Goal: Task Accomplishment & Management: Manage account settings

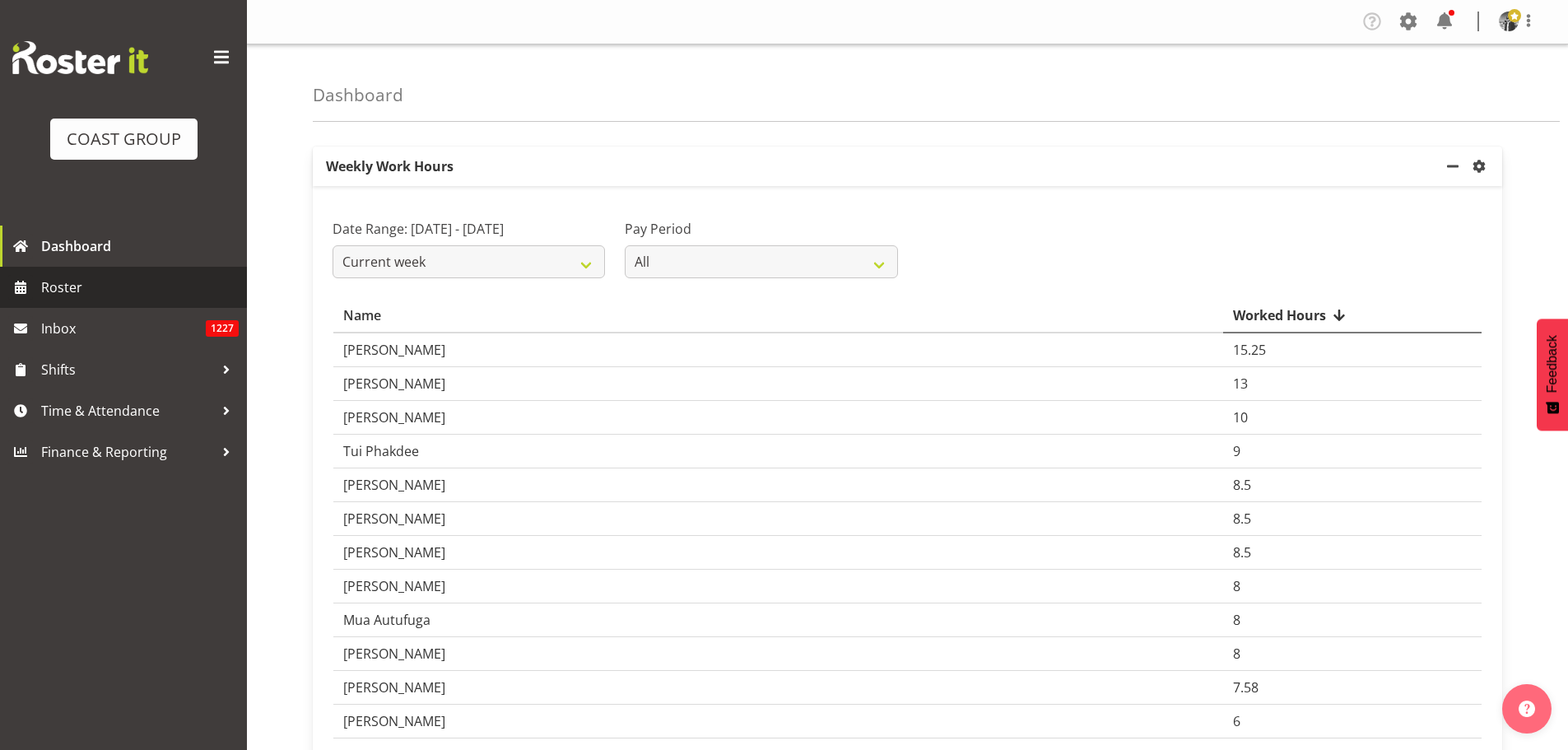
click at [115, 294] on span "Roster" at bounding box center [139, 287] width 197 height 25
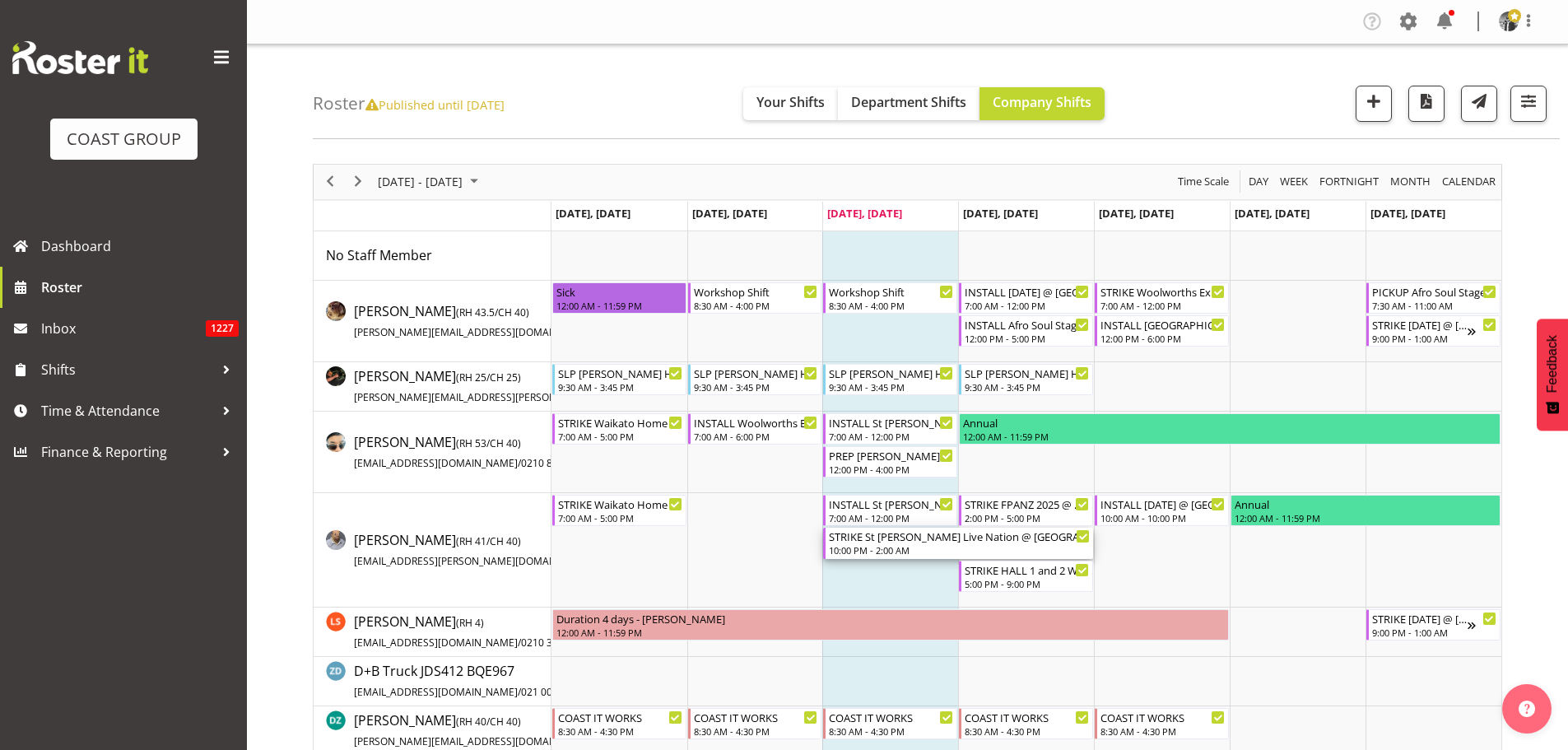
click at [875, 551] on div "10:00 PM - 2:00 AM" at bounding box center [959, 550] width 261 height 13
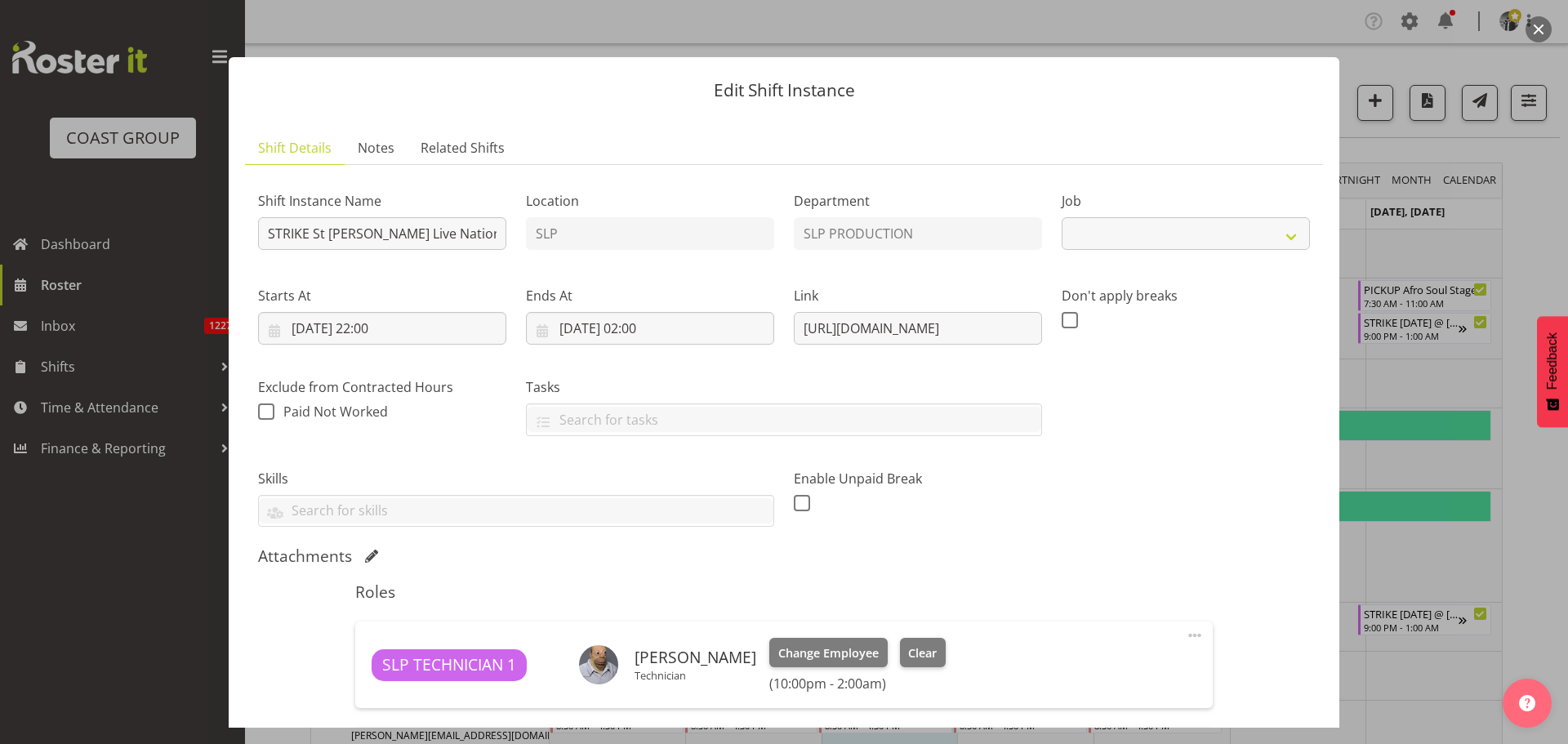
select select "10432"
click at [545, 245] on div "Shift Instance Name STRIKE St [PERSON_NAME] Live Nation @ [GEOGRAPHIC_DATA][PER…" at bounding box center [784, 353] width 1071 height 369
click at [471, 235] on input "STRIKE St [PERSON_NAME] Live Nation @ [GEOGRAPHIC_DATA][PERSON_NAME] On Site @ …" at bounding box center [381, 234] width 249 height 33
drag, startPoint x: 471, startPoint y: 235, endPoint x: 508, endPoint y: 239, distance: 37.2
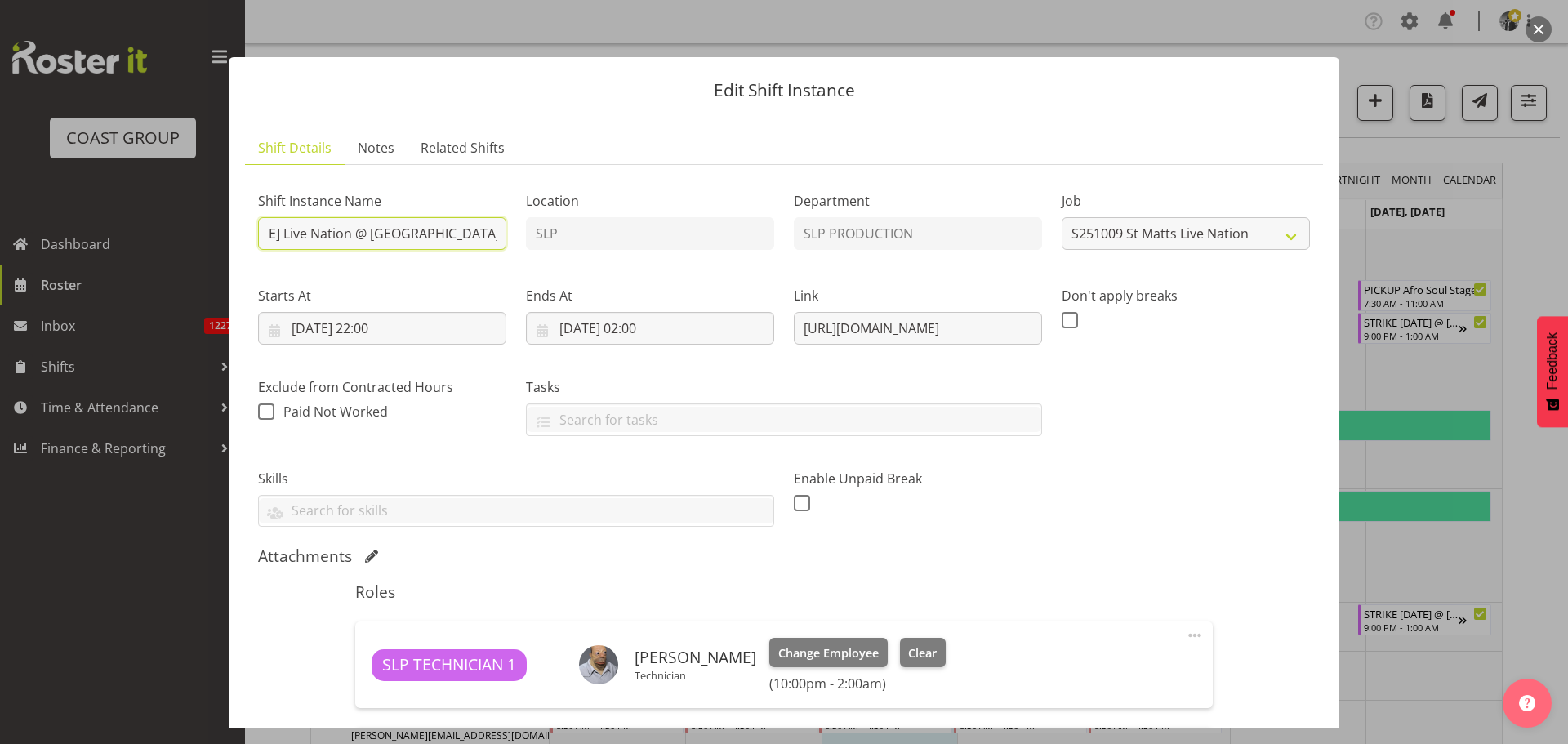
click at [508, 239] on div "Shift Instance Name STRIKE St [PERSON_NAME] Live Nation @ [GEOGRAPHIC_DATA][PER…" at bounding box center [382, 216] width 268 height 95
type input "STRIKE St [PERSON_NAME] Live Nation @ [GEOGRAPHIC_DATA][PERSON_NAME] On Site @ …"
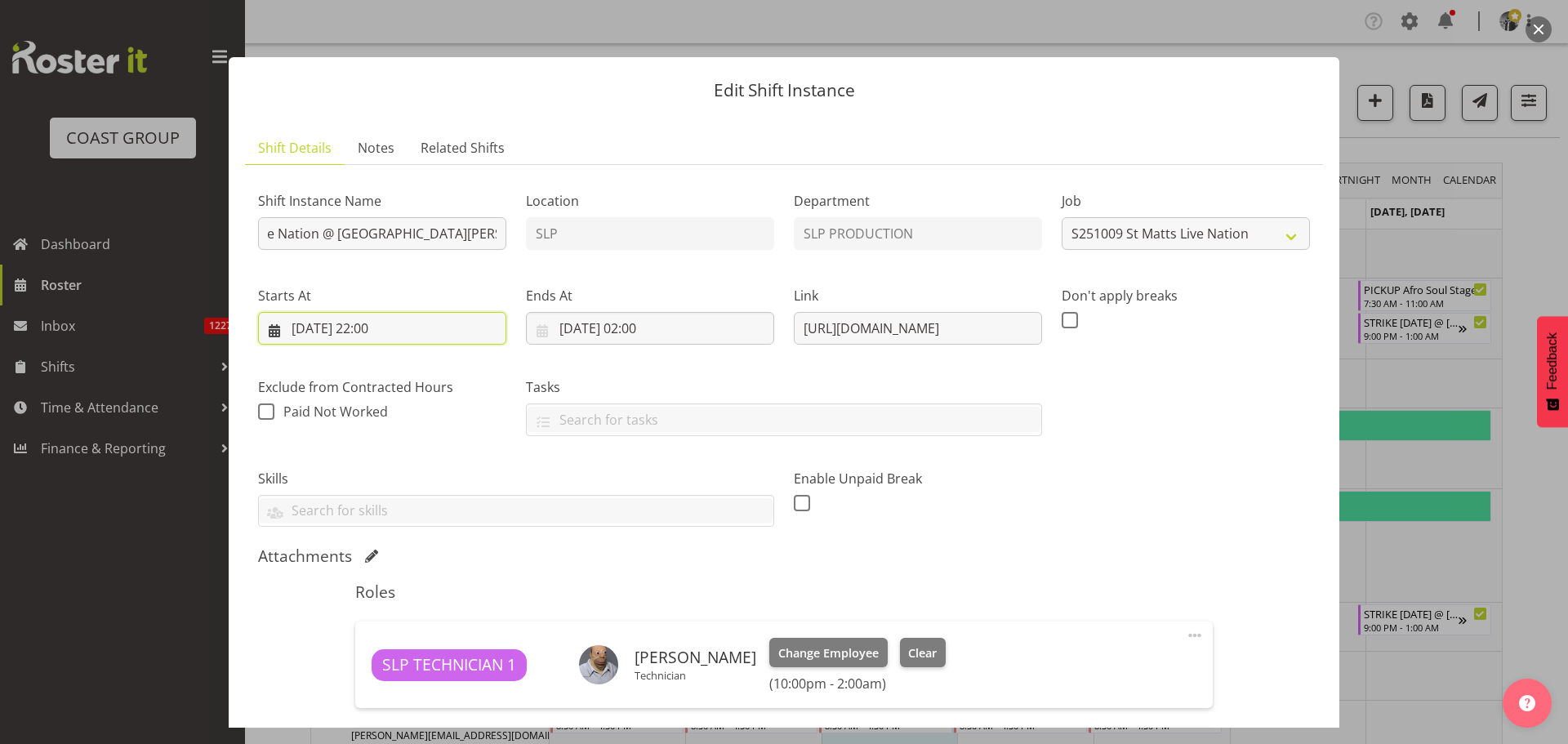
click at [386, 329] on input "[DATE] 22:00" at bounding box center [381, 329] width 249 height 33
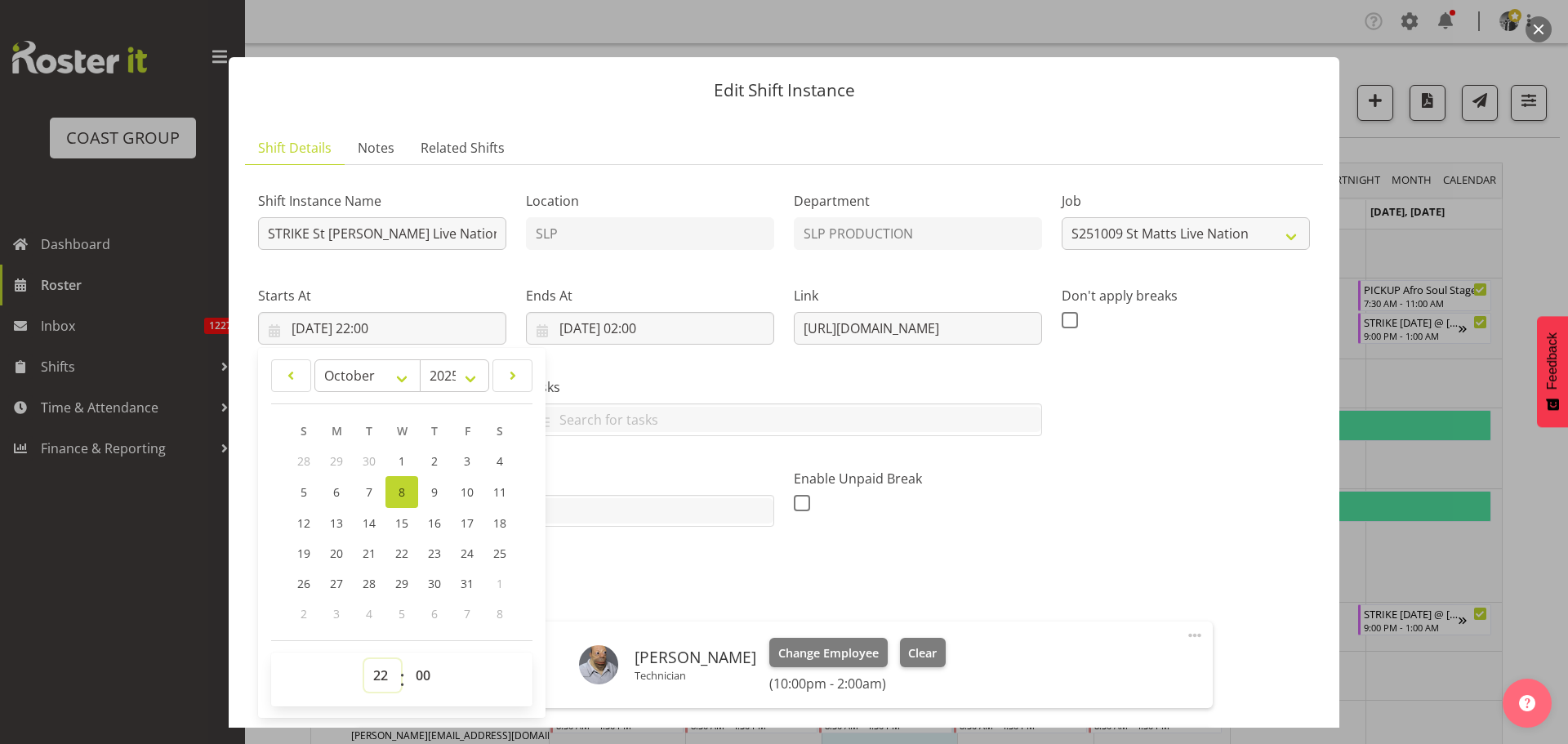
click at [381, 672] on select "00 01 02 03 04 05 06 07 08 09 10 11 12 13 14 15 16 17 18 19 20 21 22 23" at bounding box center [382, 675] width 36 height 33
click at [427, 671] on select "00 01 02 03 04 05 06 07 08 09 10 11 12 13 14 15 16 17 18 19 20 21 22 23 24 25 2…" at bounding box center [424, 675] width 36 height 33
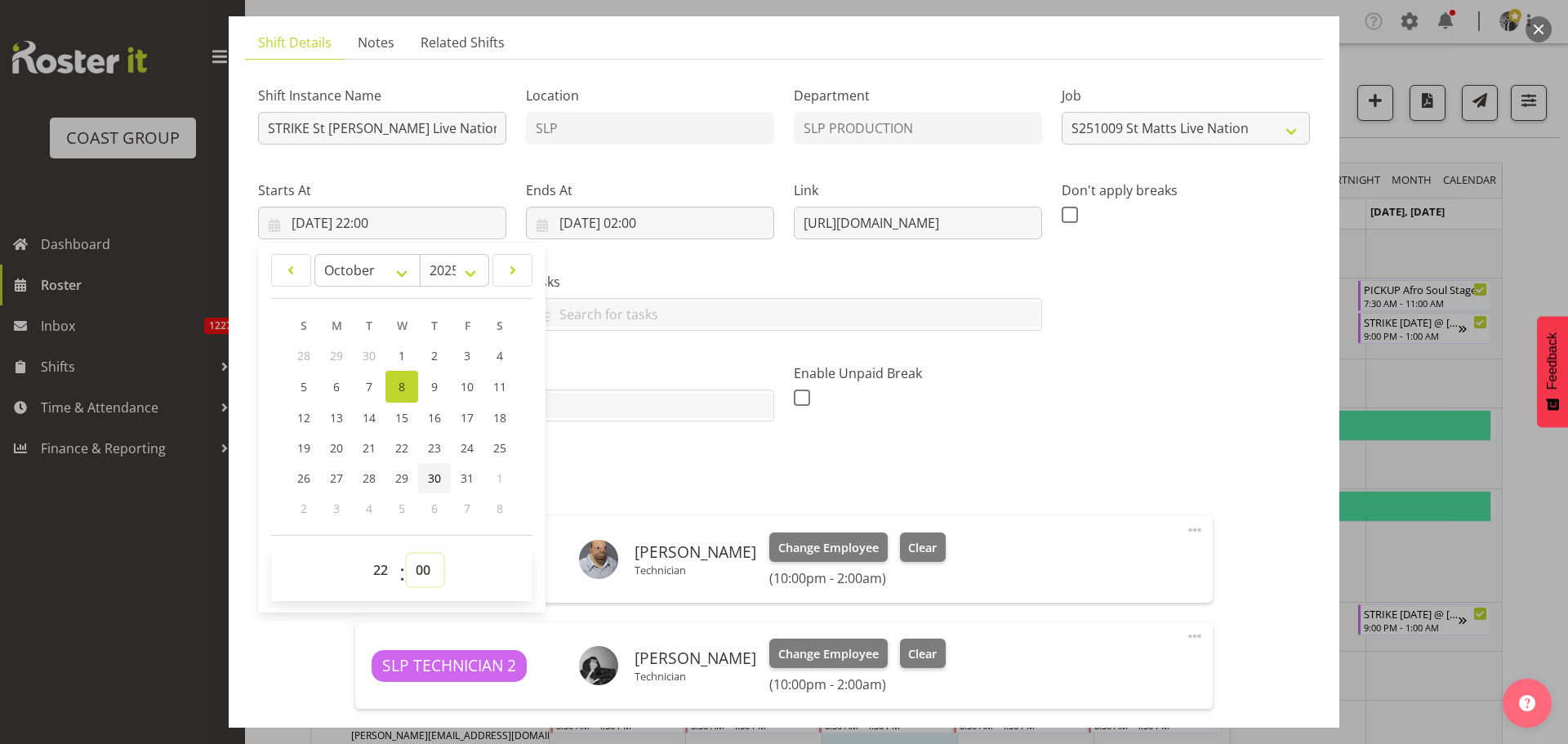
scroll to position [107, 0]
click at [424, 576] on select "00 01 02 03 04 05 06 07 08 09 10 11 12 13 14 15 16 17 18 19 20 21 22 23 24 25 2…" at bounding box center [424, 569] width 36 height 33
select select "30"
click at [406, 552] on select "00 01 02 03 04 05 06 07 08 09 10 11 12 13 14 15 16 17 18 19 20 21 22 23 24 25 2…" at bounding box center [424, 569] width 36 height 33
type input "[DATE] 22:30"
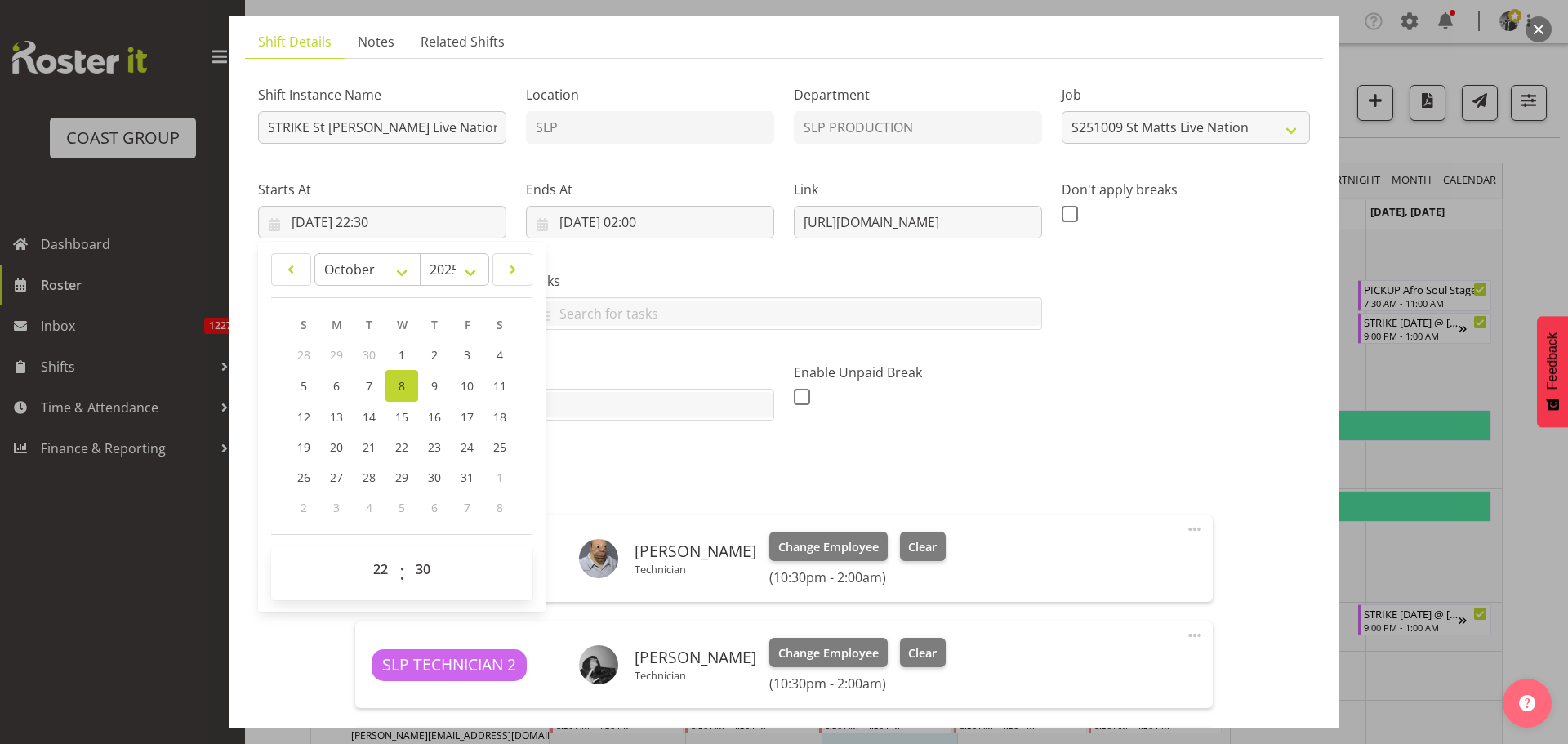
click at [470, 563] on div "00 01 02 03 04 05 06 07 08 09 10 11 12 13 14 15 16 17 18 19 20 21 22 23 : 00 01…" at bounding box center [401, 572] width 261 height 40
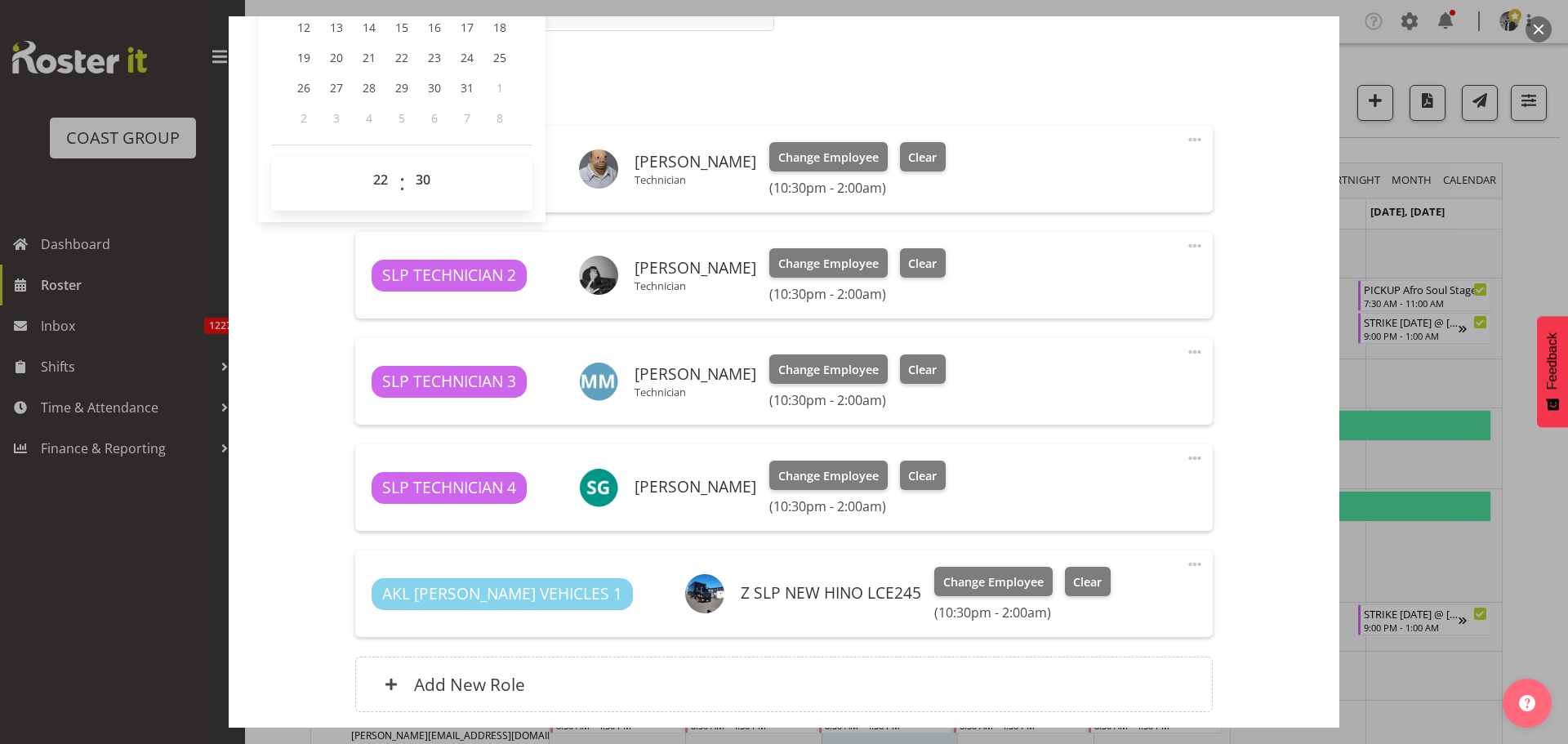
scroll to position [496, 0]
click at [312, 592] on div "Shift Instance Name STRIKE St [PERSON_NAME] Live Nation @ [GEOGRAPHIC_DATA][PER…" at bounding box center [784, 206] width 1052 height 1050
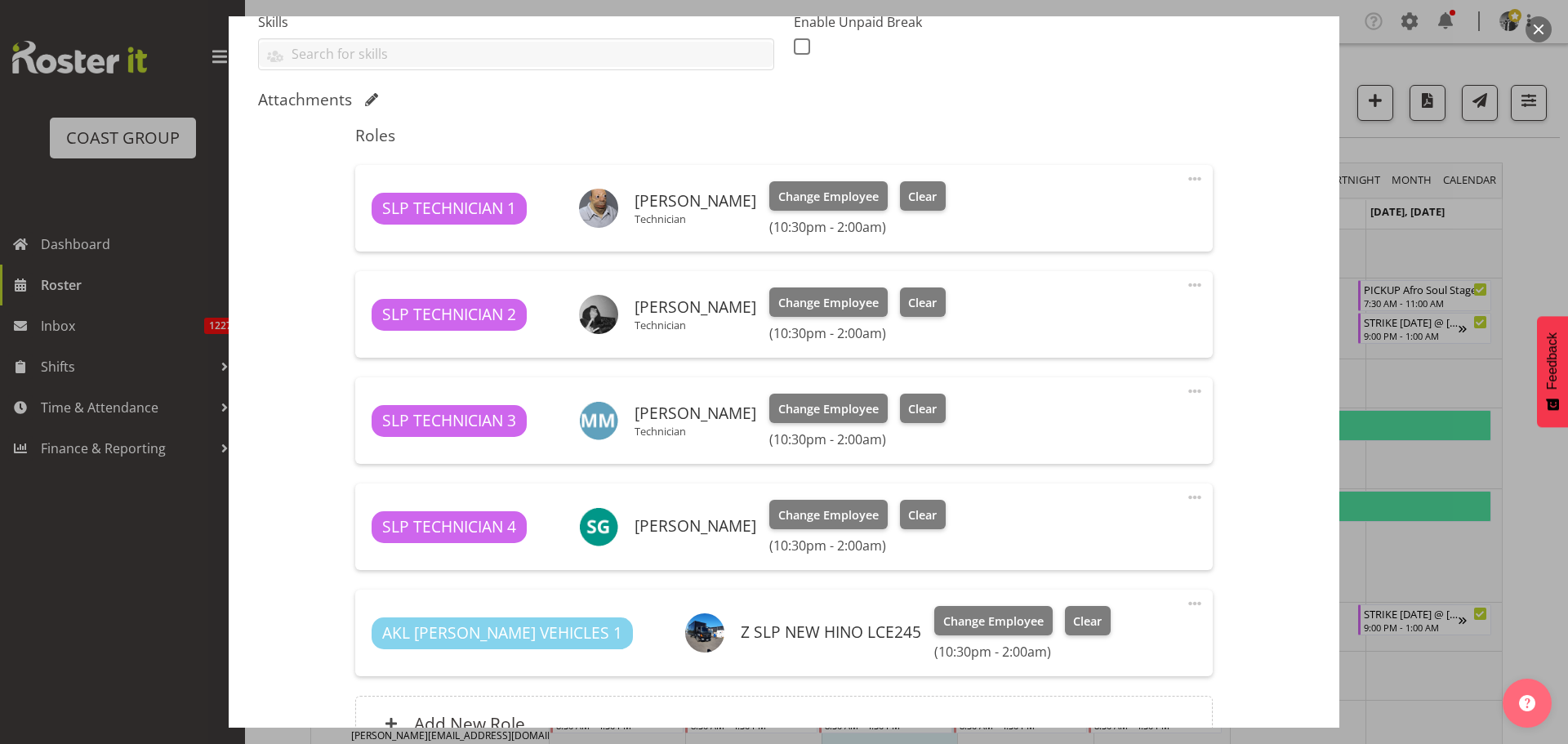
scroll to position [625, 0]
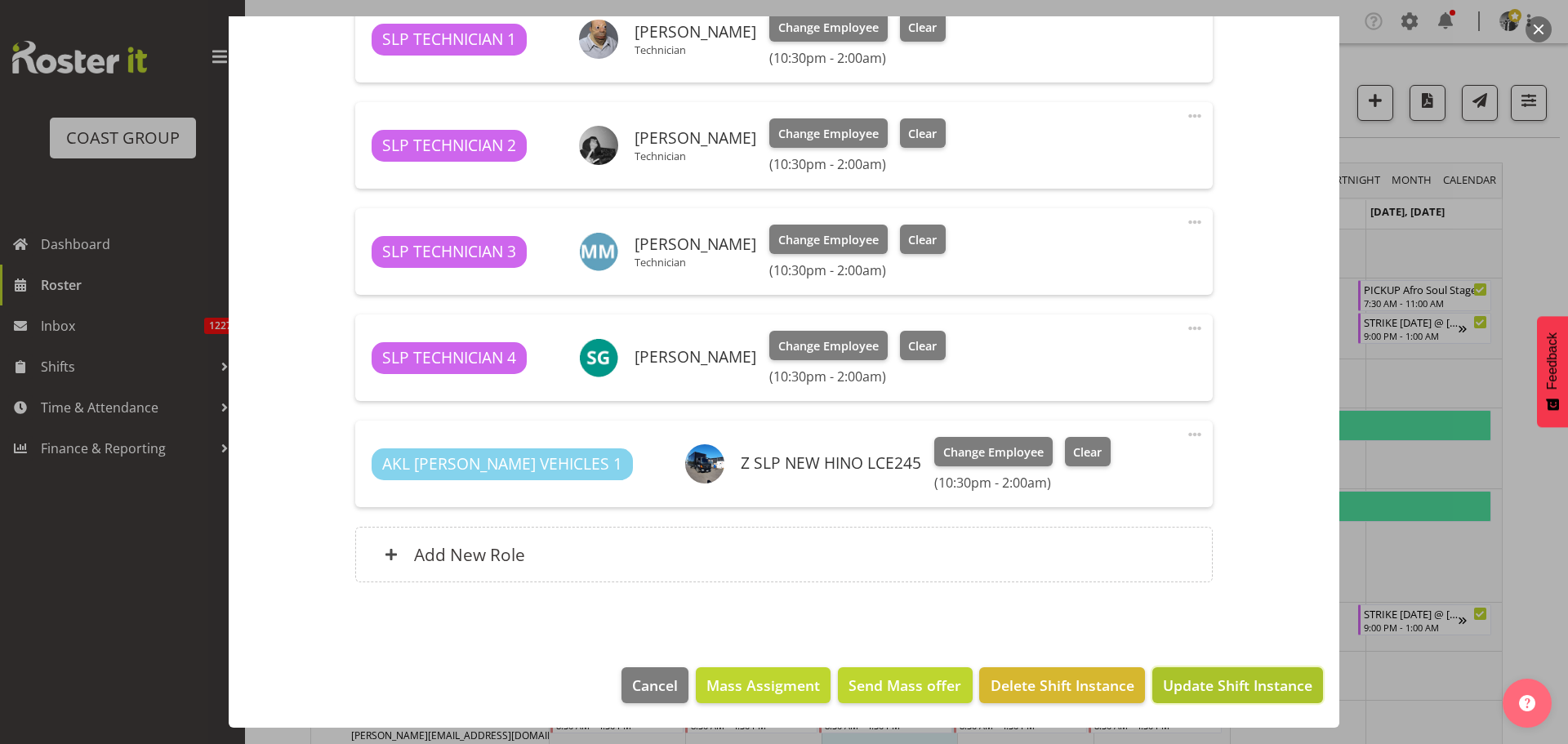
click at [1217, 690] on span "Update Shift Instance" at bounding box center [1237, 685] width 149 height 21
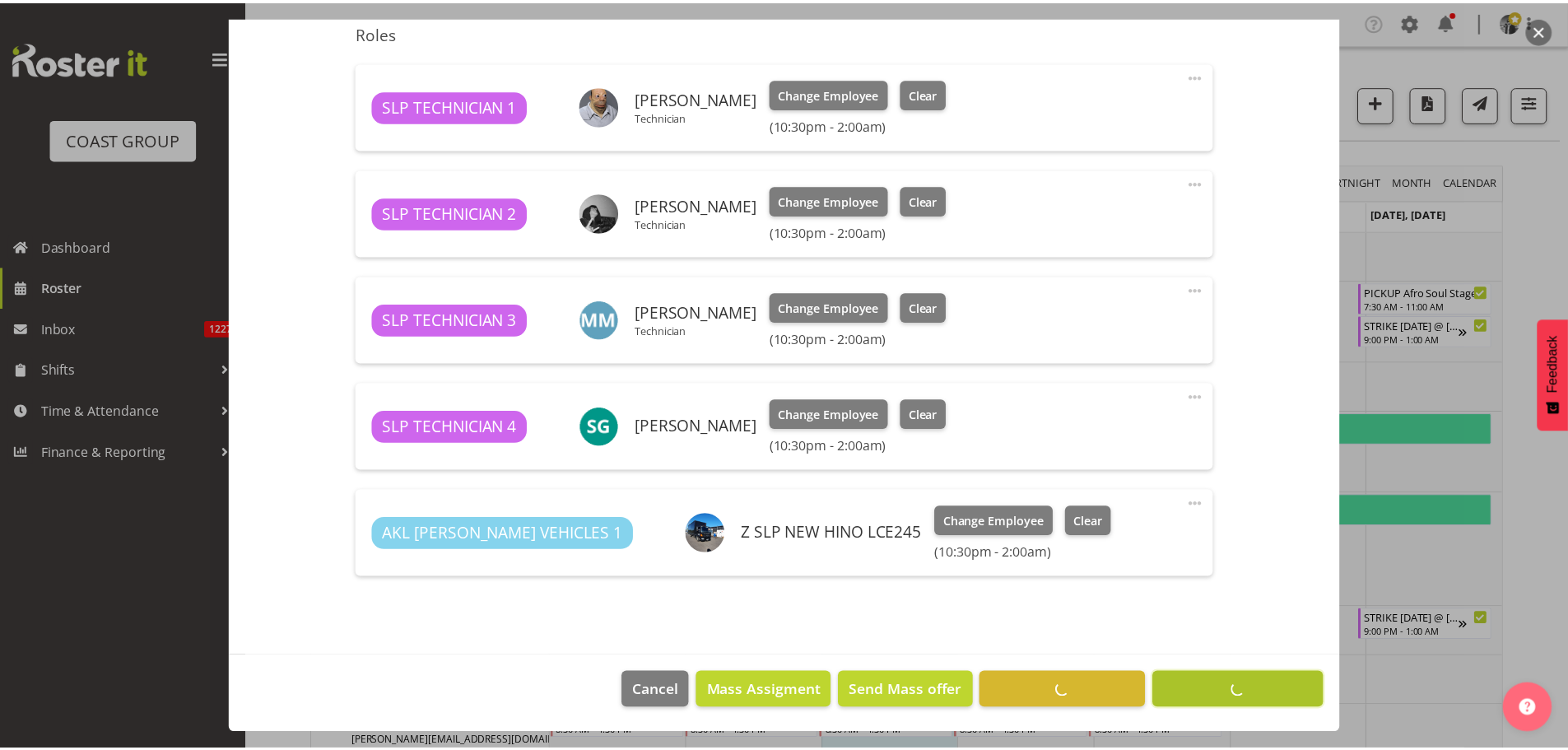
scroll to position [564, 0]
